Goal: Task Accomplishment & Management: Manage account settings

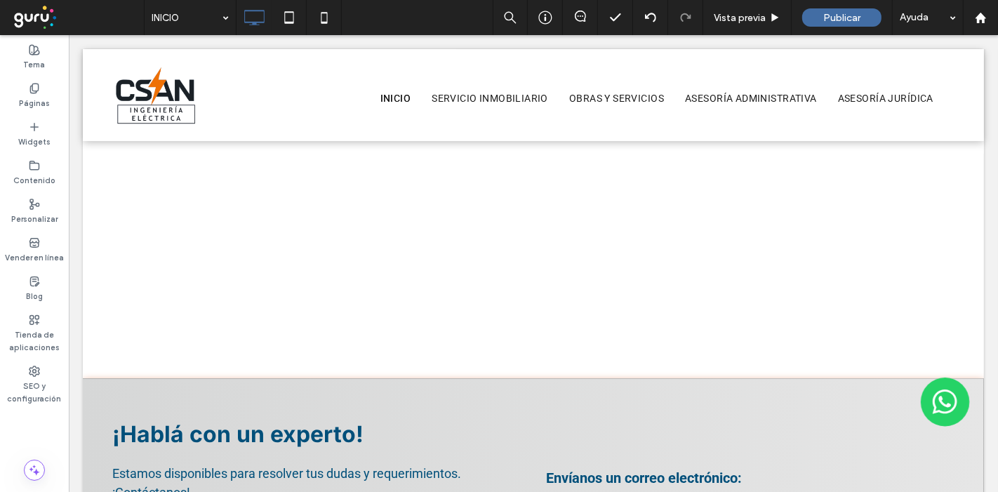
click at [29, 25] on span at bounding box center [77, 18] width 133 height 28
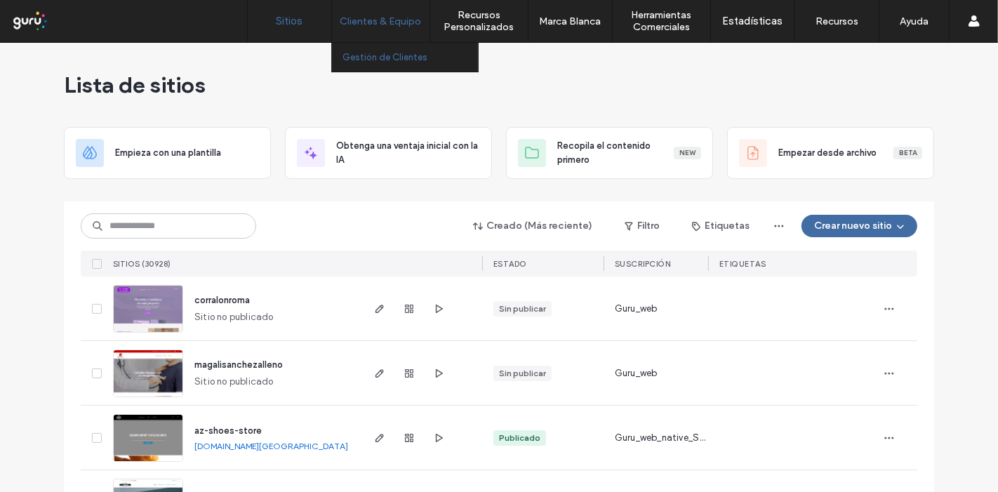
click at [403, 56] on label "Gestión de Clientes" at bounding box center [385, 57] width 85 height 11
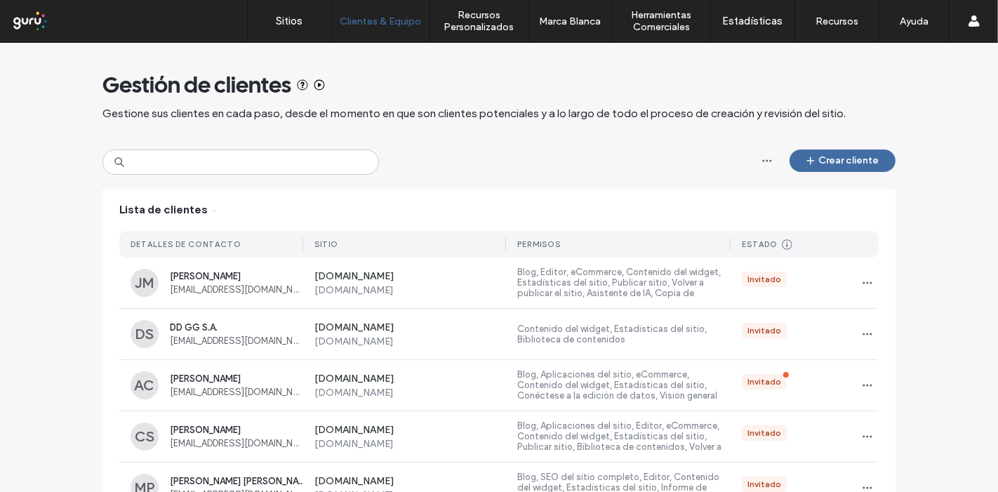
click at [182, 145] on div "Gestión de clientes Gestione sus clientes en cada paso, desde el momento en que…" at bounding box center [498, 96] width 793 height 107
click at [180, 152] on input at bounding box center [240, 161] width 277 height 25
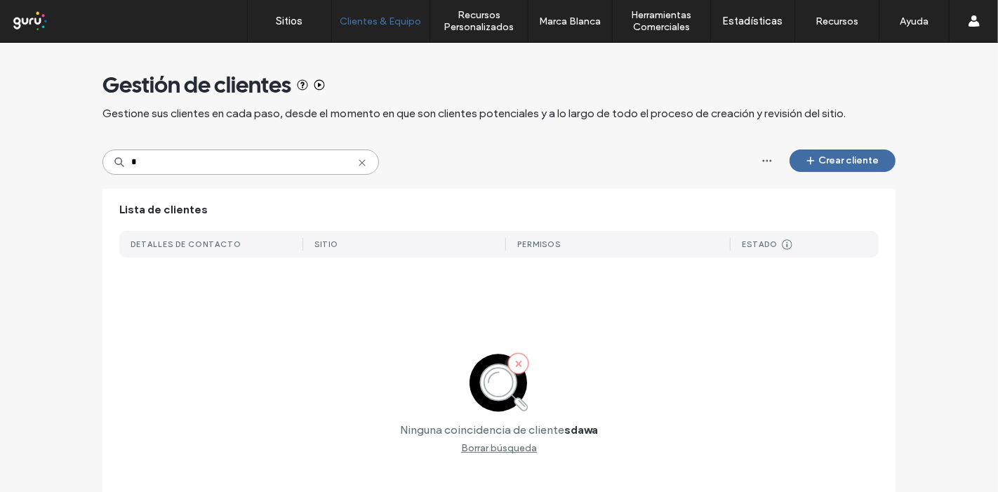
type input "*"
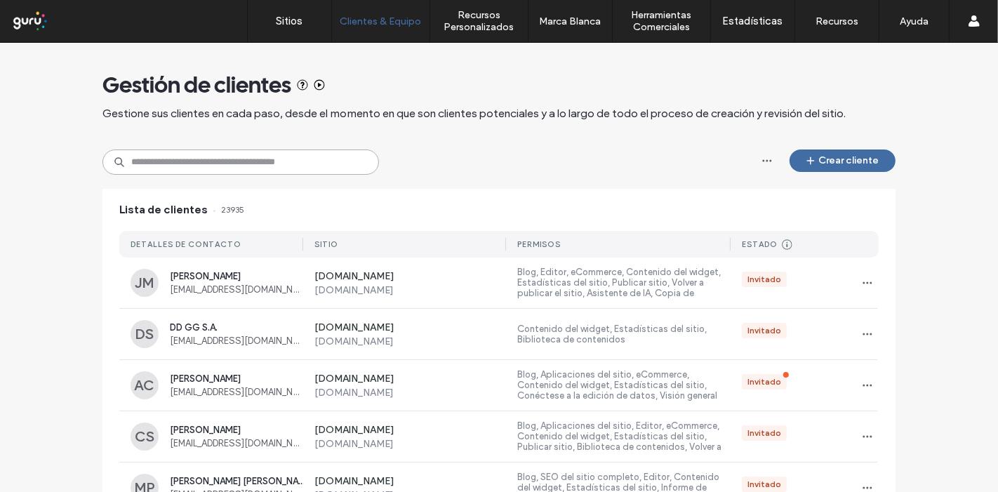
paste input "**********"
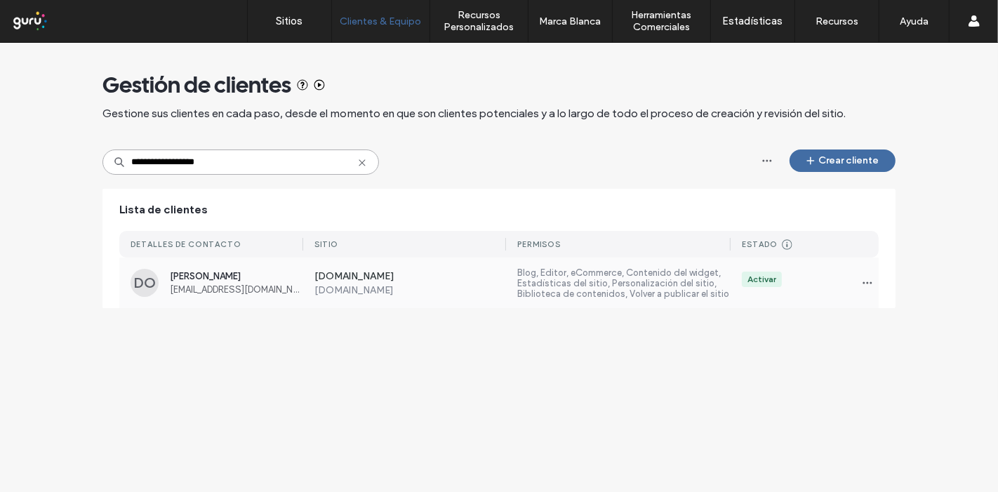
type input "**********"
click at [558, 272] on label "Blog, Editor, eCommerce, Contenido del widget, Estadísticas del sitio, Personal…" at bounding box center [623, 283] width 213 height 32
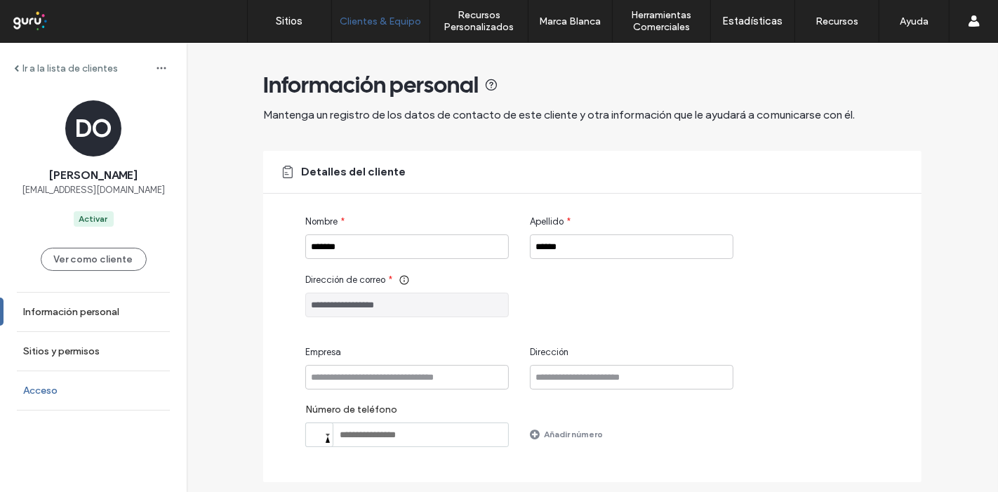
click at [78, 383] on link "Acceso" at bounding box center [93, 390] width 187 height 39
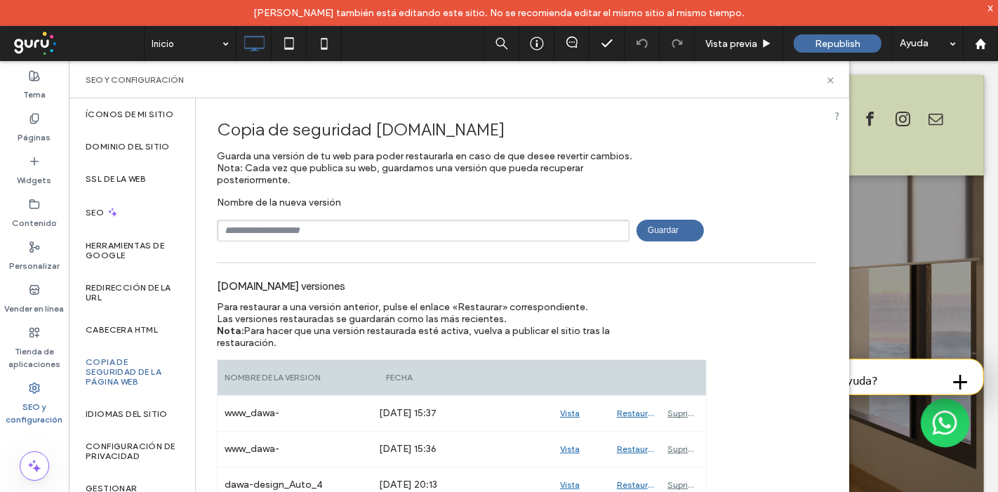
click at [381, 229] on input "text" at bounding box center [423, 231] width 413 height 22
type input "*"
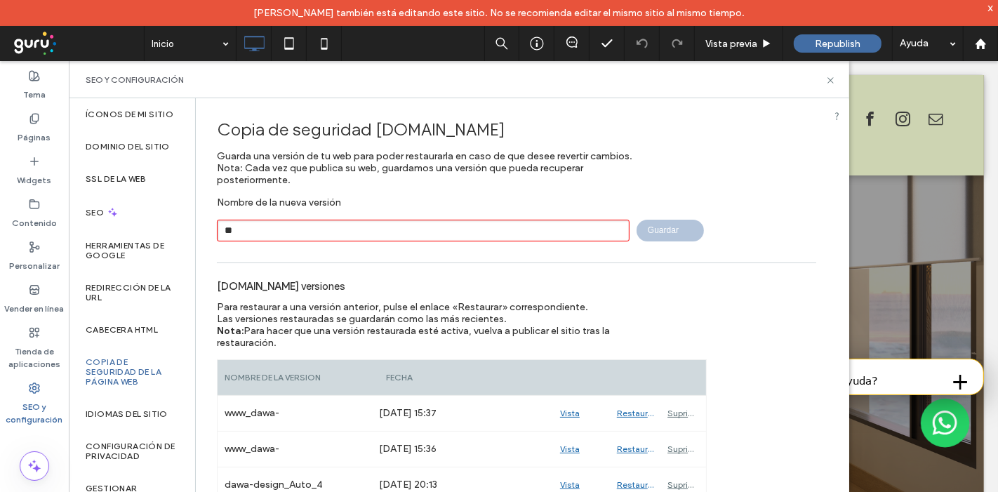
type input "*"
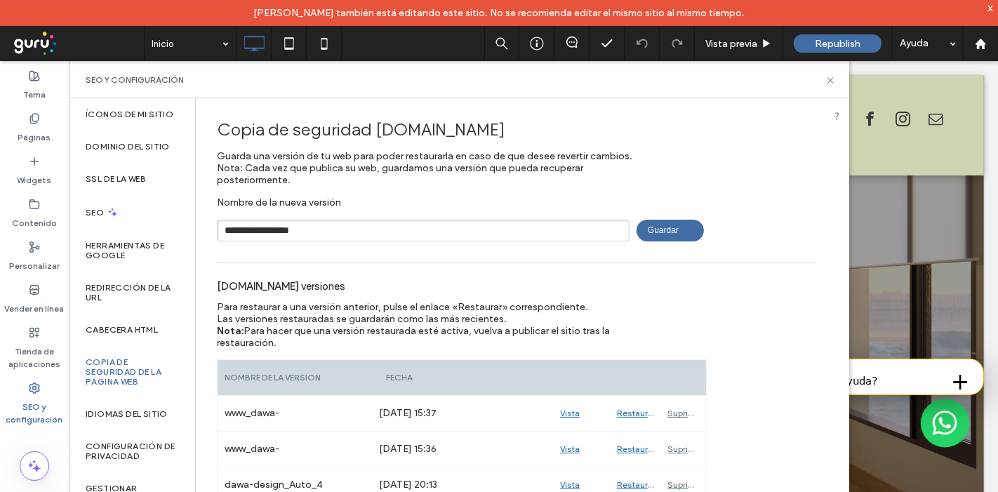
type input "**********"
click at [660, 223] on span "Guardar" at bounding box center [670, 231] width 67 height 22
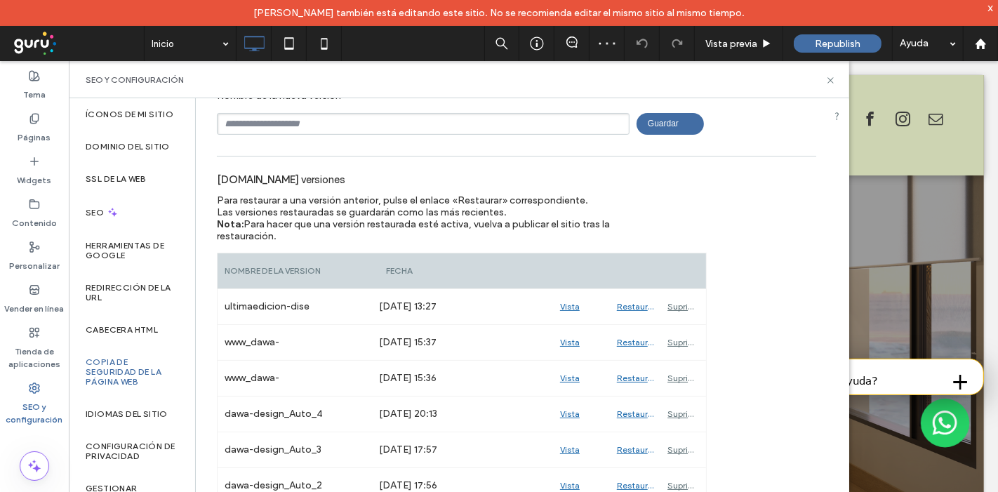
scroll to position [126, 0]
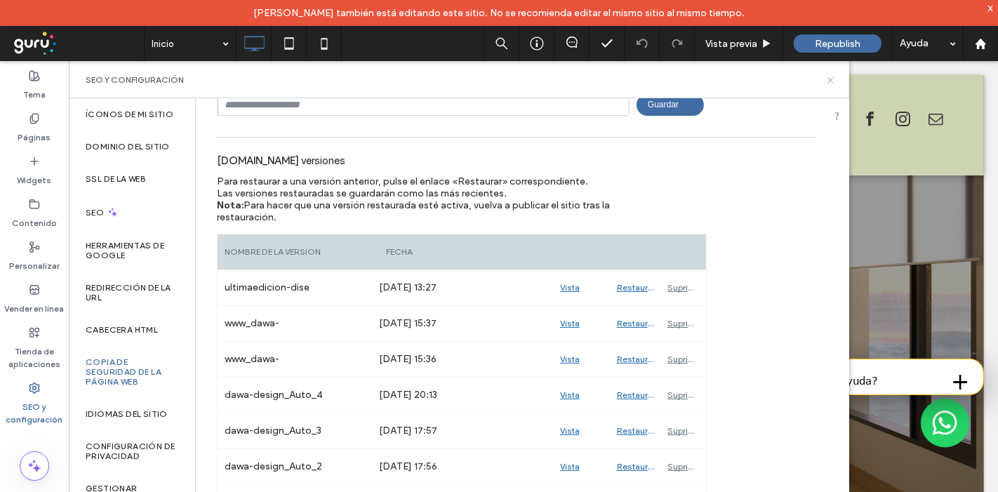
click at [828, 79] on icon at bounding box center [830, 80] width 11 height 11
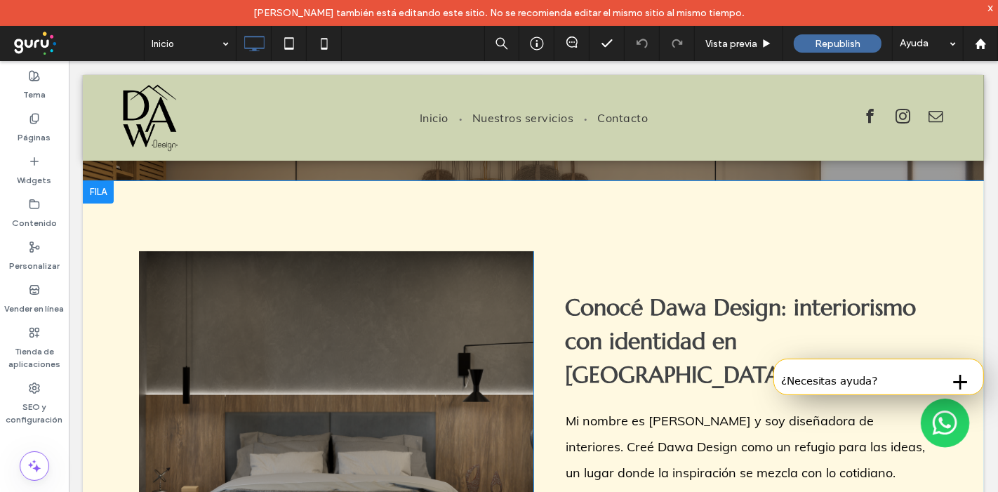
scroll to position [312, 0]
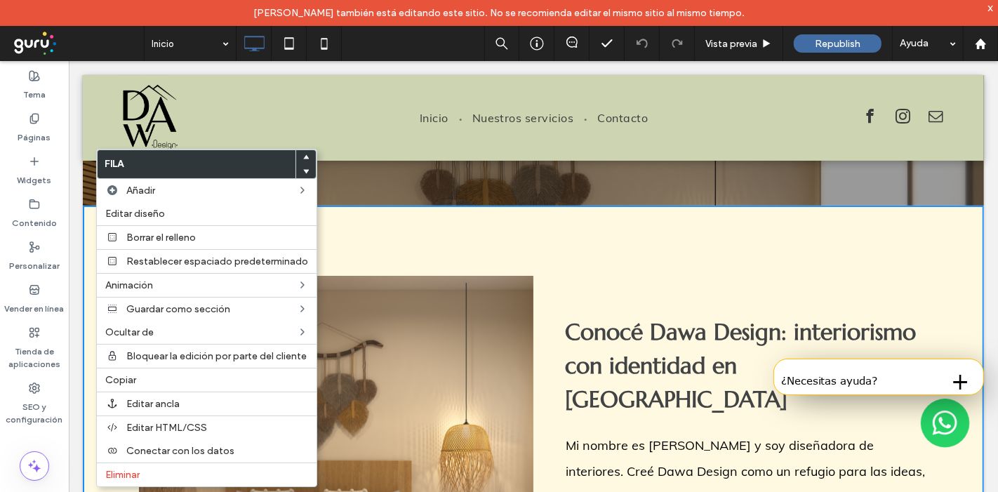
click at [711, 253] on div "Click To Paste Conocé Dawa Design: interiorismo con identidad en [GEOGRAPHIC_DA…" at bounding box center [532, 462] width 901 height 514
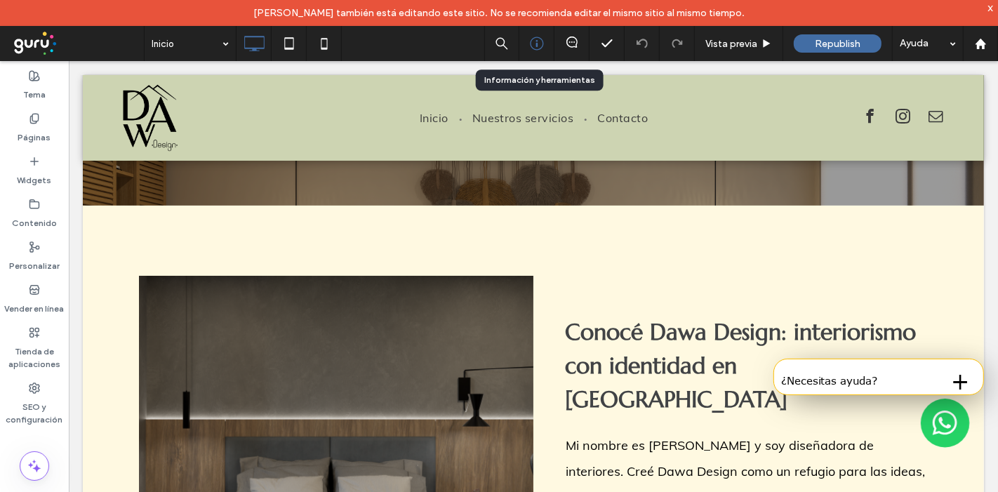
click at [546, 36] on div at bounding box center [536, 43] width 34 height 14
